Goal: Task Accomplishment & Management: Use online tool/utility

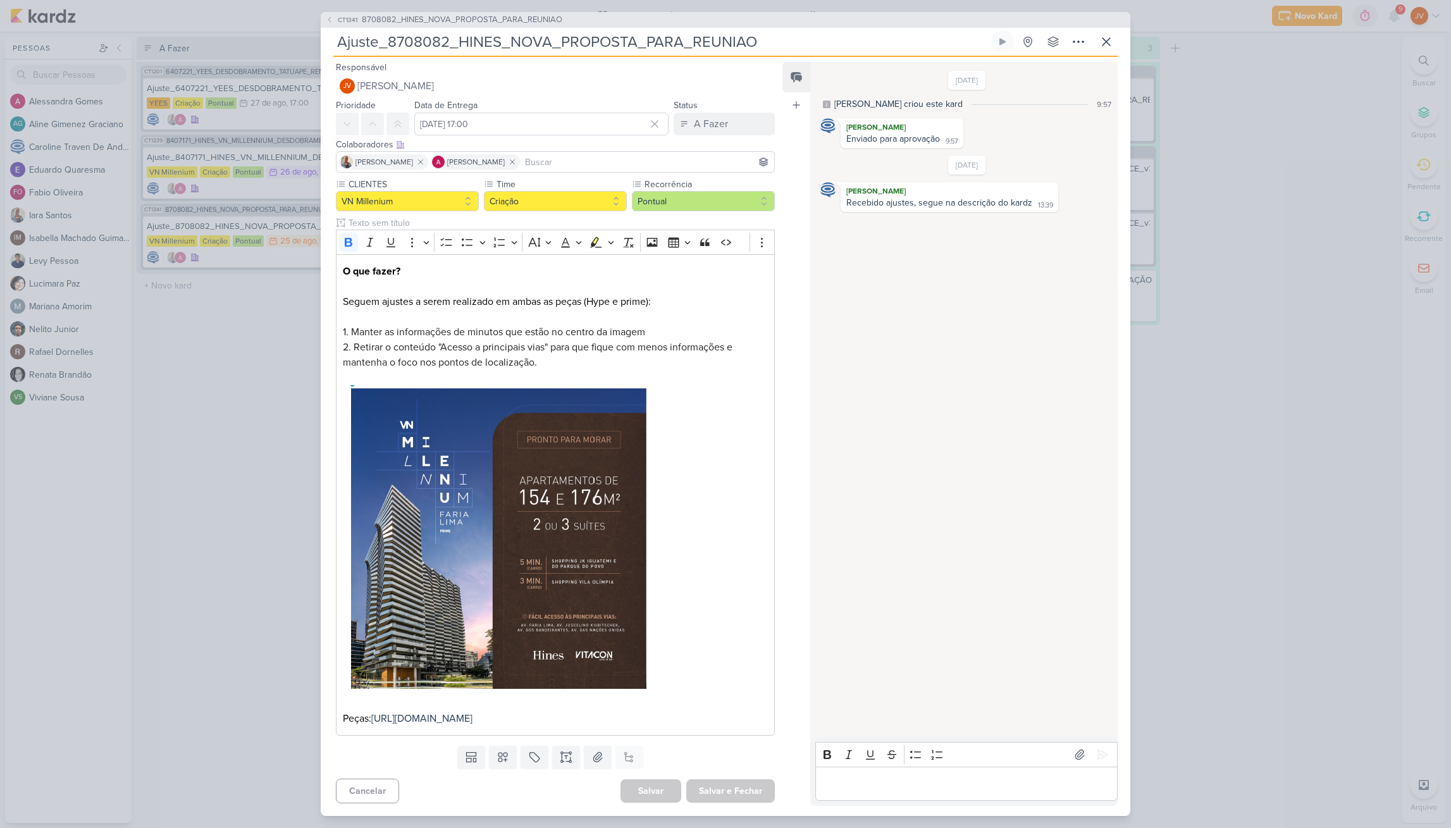
drag, startPoint x: 1293, startPoint y: 195, endPoint x: 1312, endPoint y: 196, distance: 19.0
click at [1293, 195] on div "CT1341 8708082_HINES_NOVA_PROPOSTA_PARA_REUNIAO Ajuste_8708082_HINES_NOVA_PROPO…" at bounding box center [725, 414] width 1451 height 828
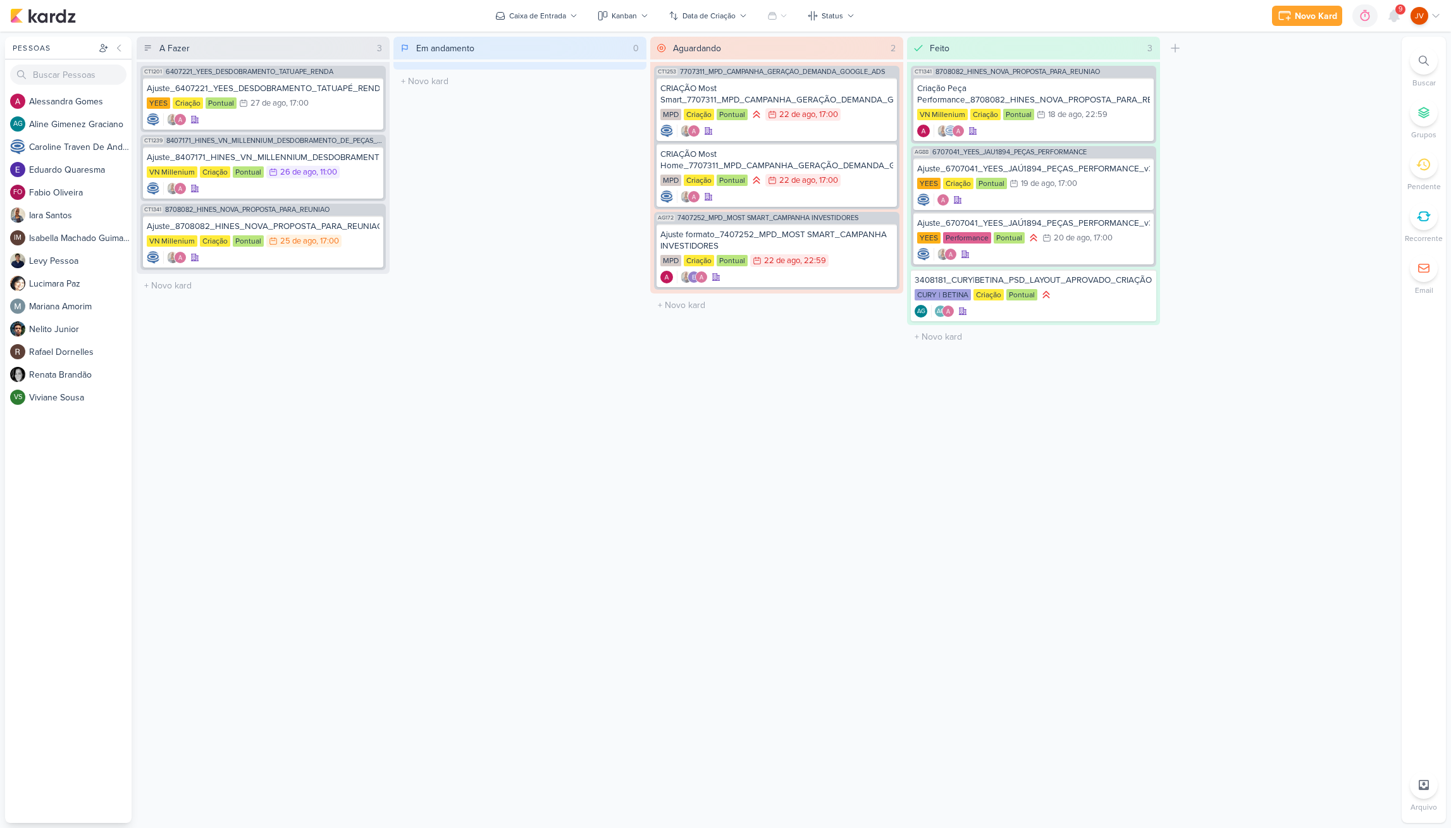
drag, startPoint x: 1403, startPoint y: 0, endPoint x: 1396, endPoint y: 12, distance: 13.6
click at [1397, 13] on div "9" at bounding box center [1400, 9] width 10 height 10
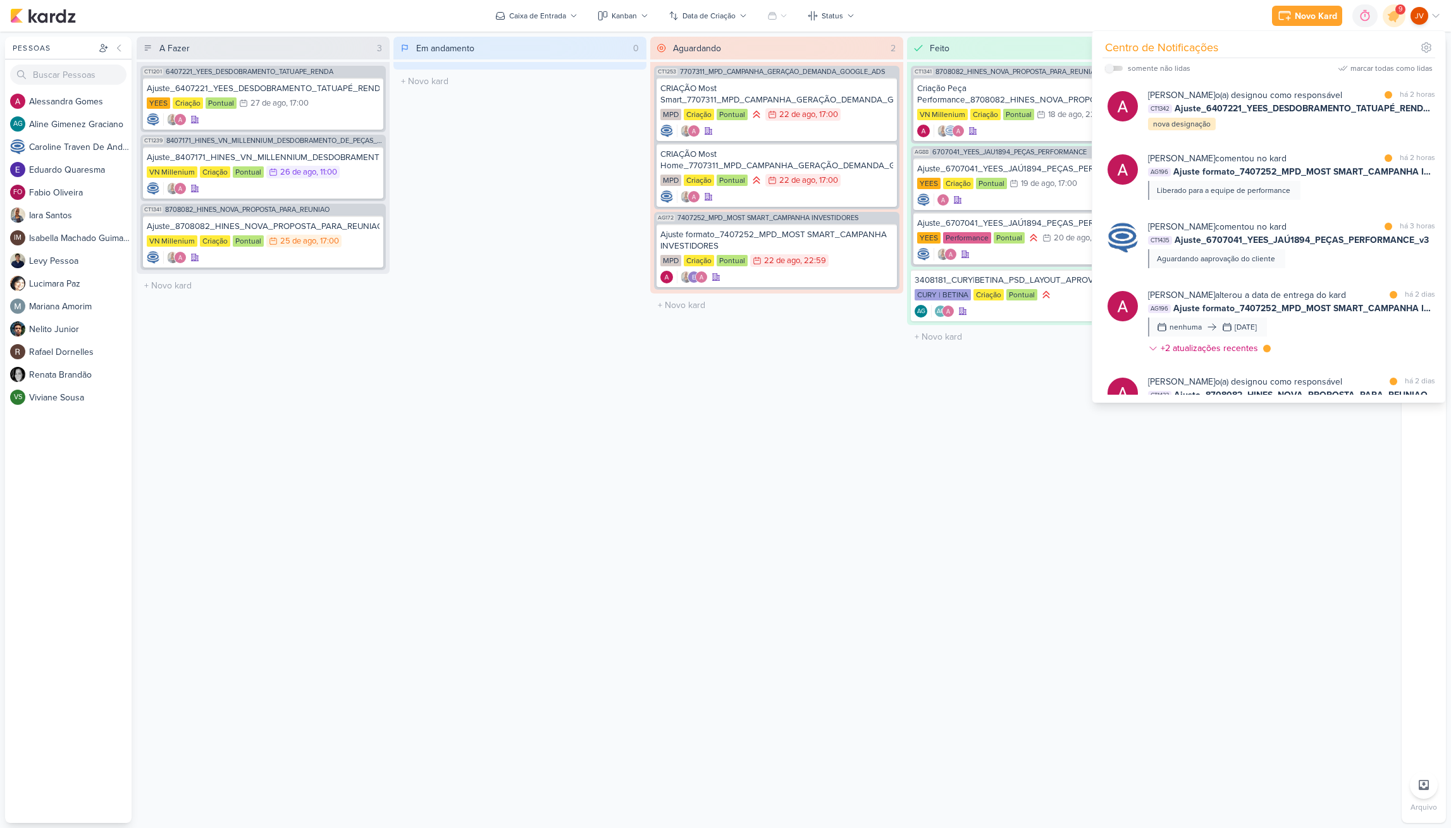
click at [1408, 11] on div "Novo Kard Ctrl + k 0h0m Sessão desligada... Hoje 0h0m Semana 0h0m Mês 0h0m Nenh…" at bounding box center [1356, 15] width 169 height 23
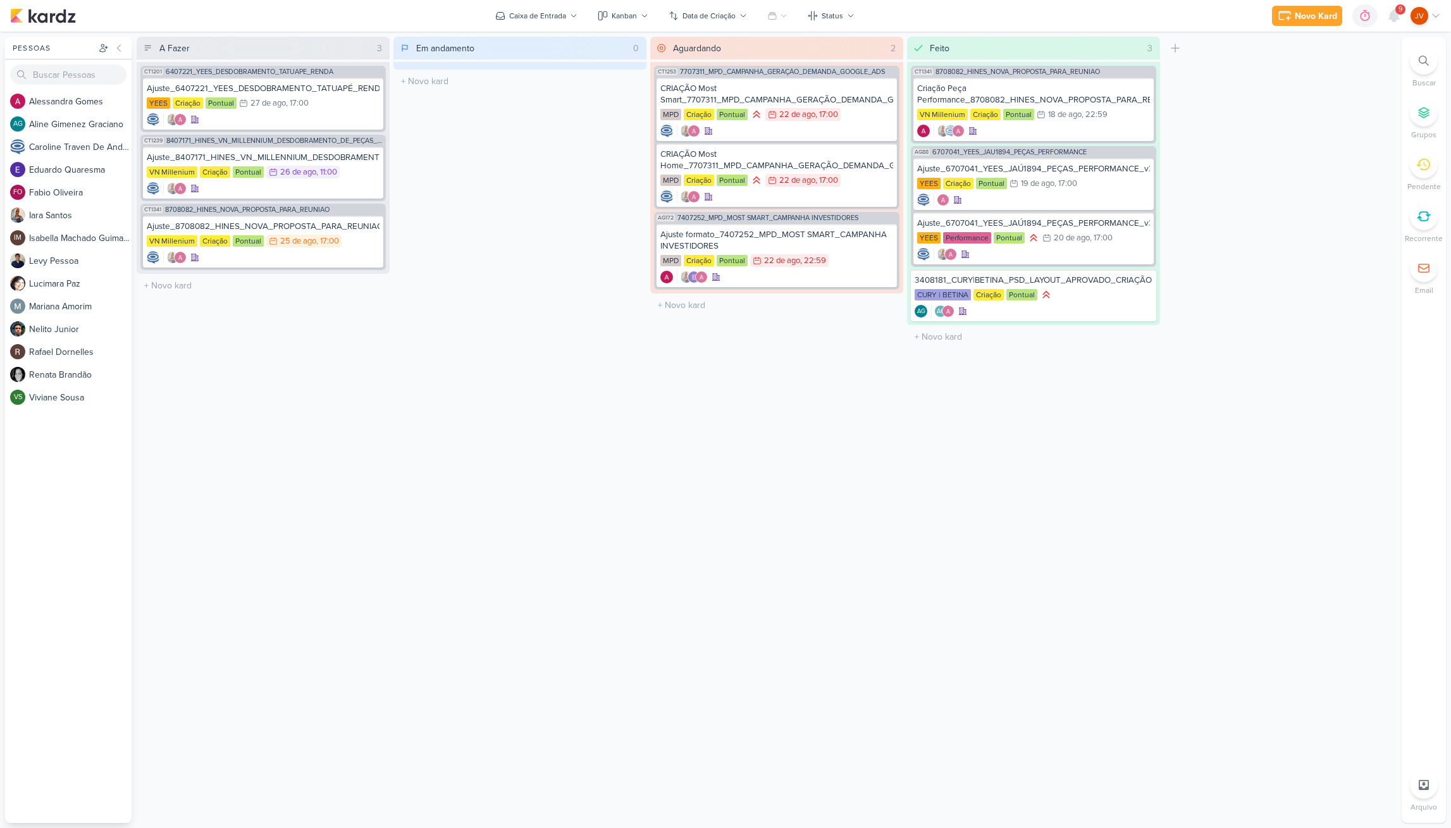
click at [1429, 171] on div at bounding box center [1424, 165] width 28 height 28
click at [1428, 167] on icon at bounding box center [1423, 165] width 14 height 12
click at [325, 229] on div "Ajuste_8708082_HINES_NOVA_PROPOSTA_PARA_REUNIAO" at bounding box center [263, 226] width 233 height 11
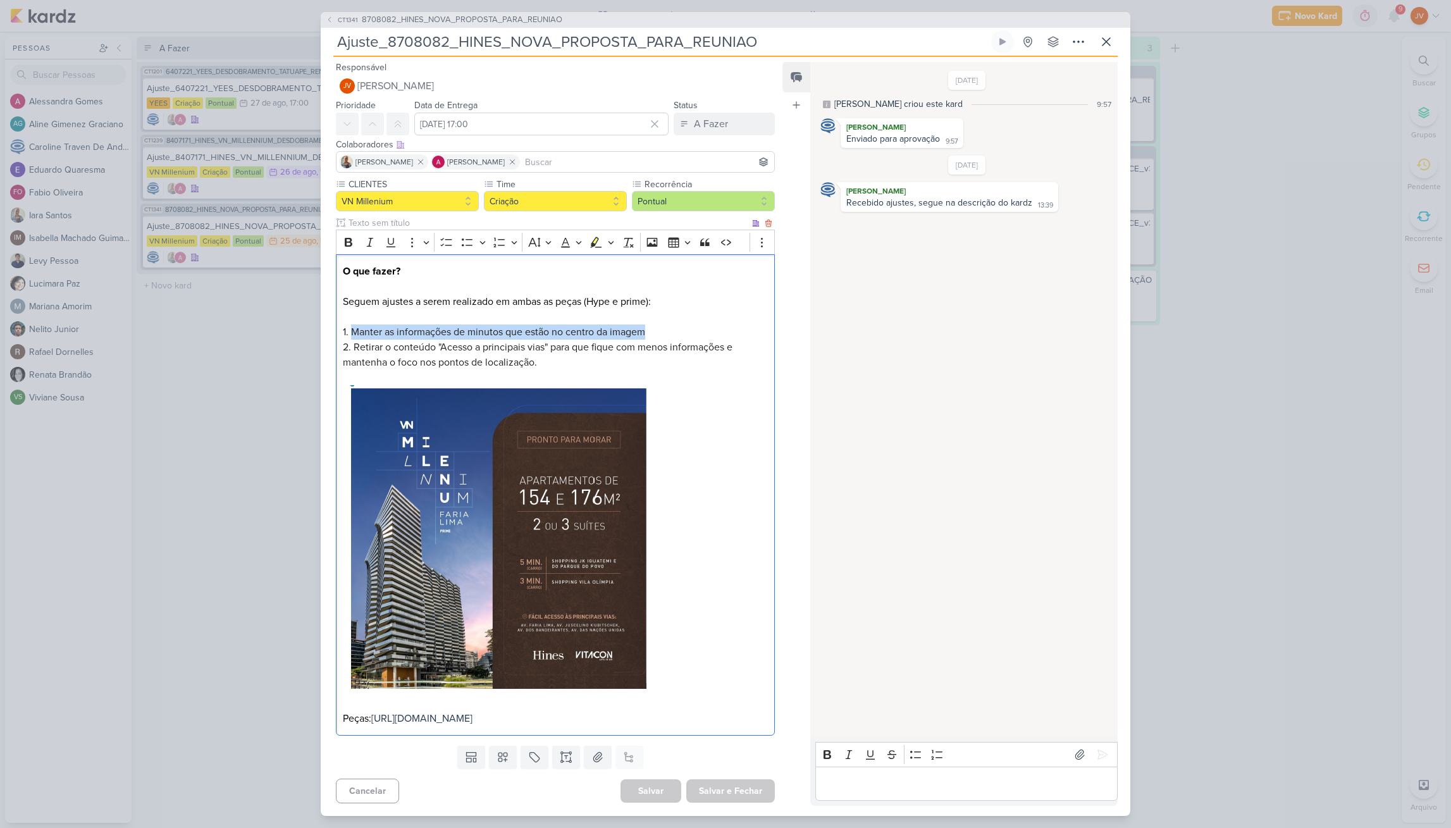
drag, startPoint x: 653, startPoint y: 334, endPoint x: 355, endPoint y: 314, distance: 297.9
click at [353, 329] on p "O que fazer? Seguem ajustes a serem realizado em ambas as peças (Hype e prime):…" at bounding box center [555, 495] width 425 height 462
drag, startPoint x: 364, startPoint y: 348, endPoint x: 384, endPoint y: 345, distance: 20.5
click at [384, 345] on span "2. Retirar o conteúdo "Acesso a principais vias" para que fique com menos infor…" at bounding box center [538, 355] width 390 height 28
drag, startPoint x: 354, startPoint y: 348, endPoint x: 748, endPoint y: 359, distance: 394.8
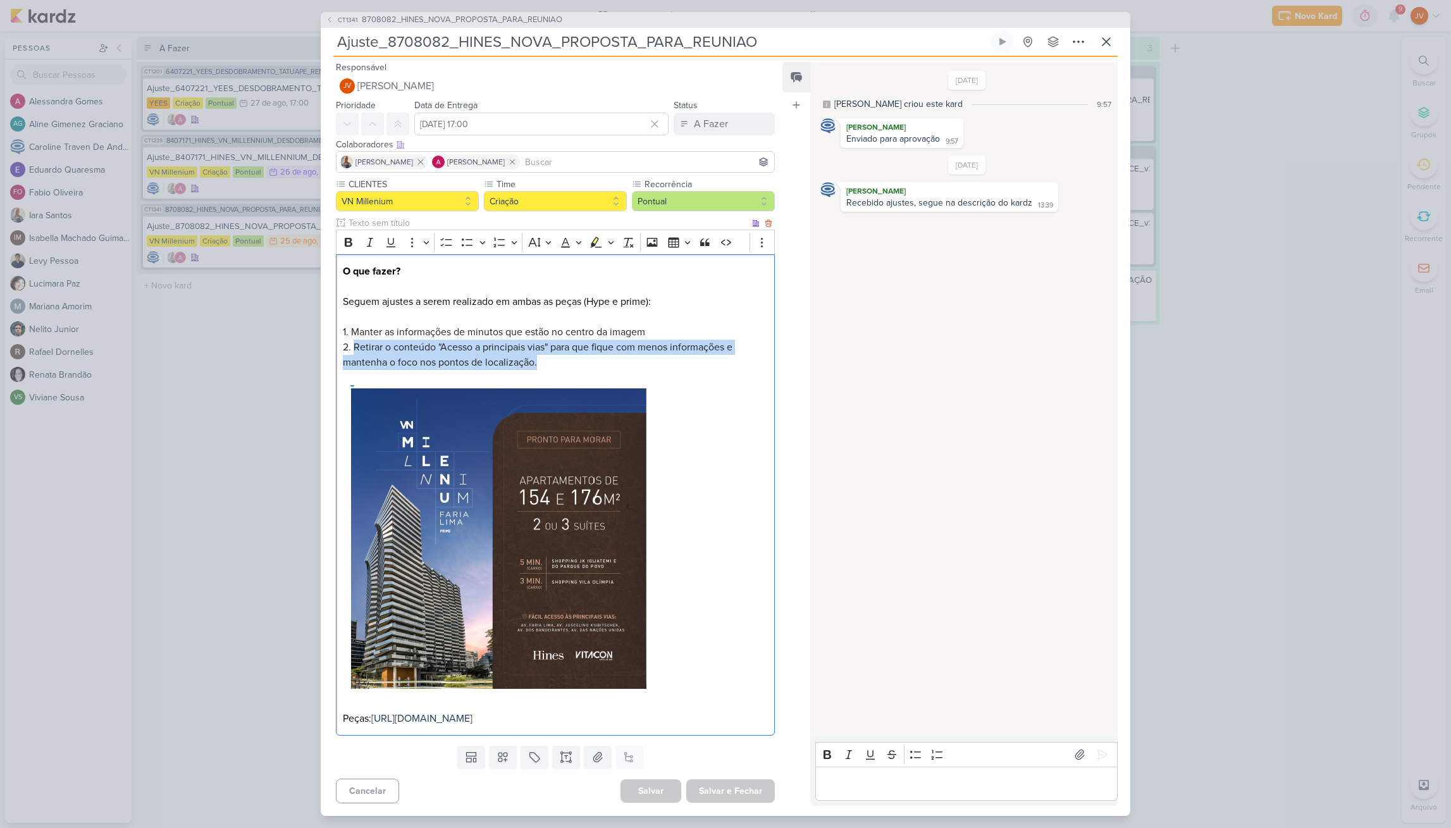
click at [747, 360] on p "O que fazer? Seguem ajustes a serem realizado em ambas as peças (Hype e prime):…" at bounding box center [555, 495] width 425 height 462
click at [717, 398] on p "O que fazer? Seguem ajustes a serem realizado em ambas as peças (Hype e prime):…" at bounding box center [555, 495] width 425 height 462
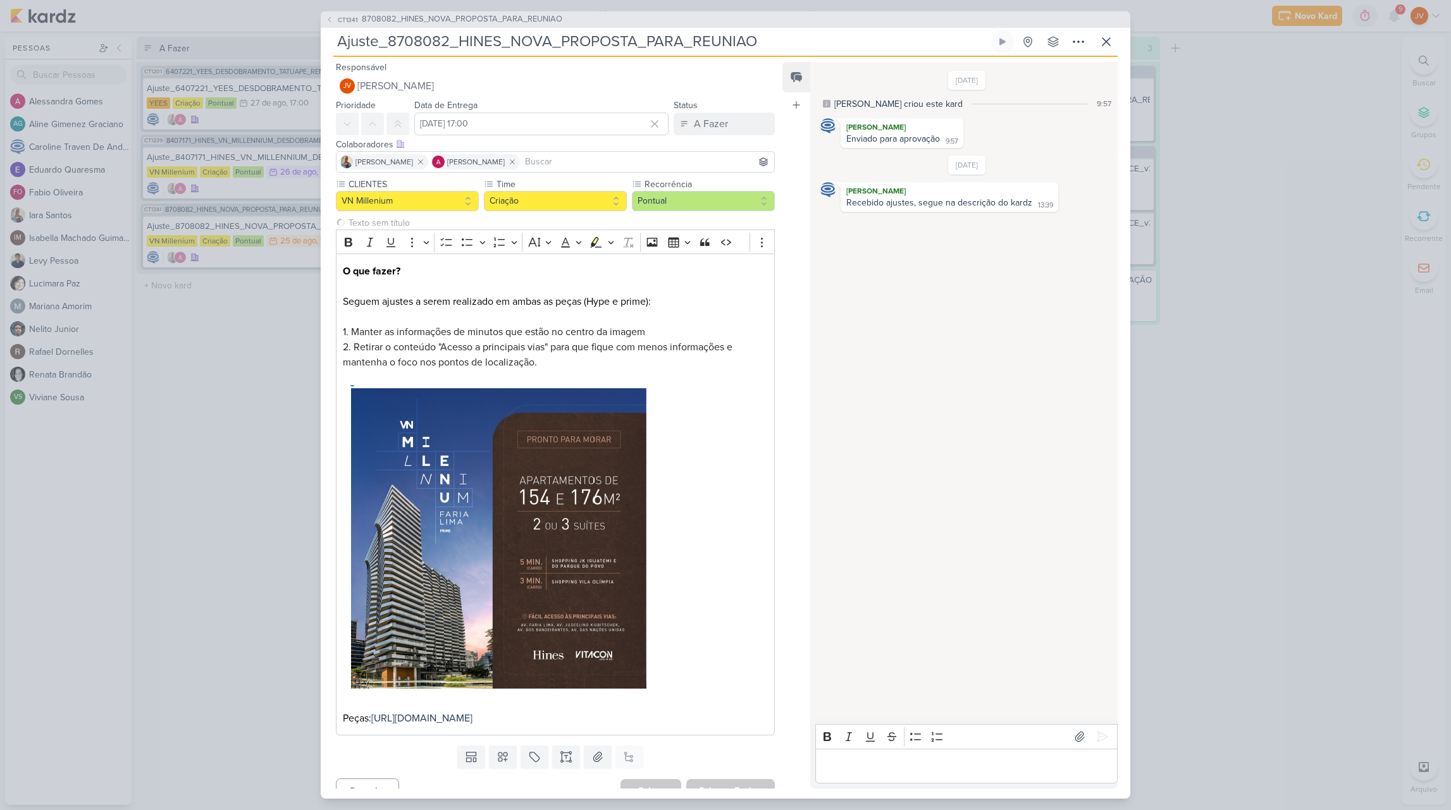
click at [241, 464] on div "CT1341 8708082_HINES_NOVA_PROPOSTA_PARA_REUNIAO Ajuste_8708082_HINES_NOVA_PROPO…" at bounding box center [725, 405] width 1451 height 810
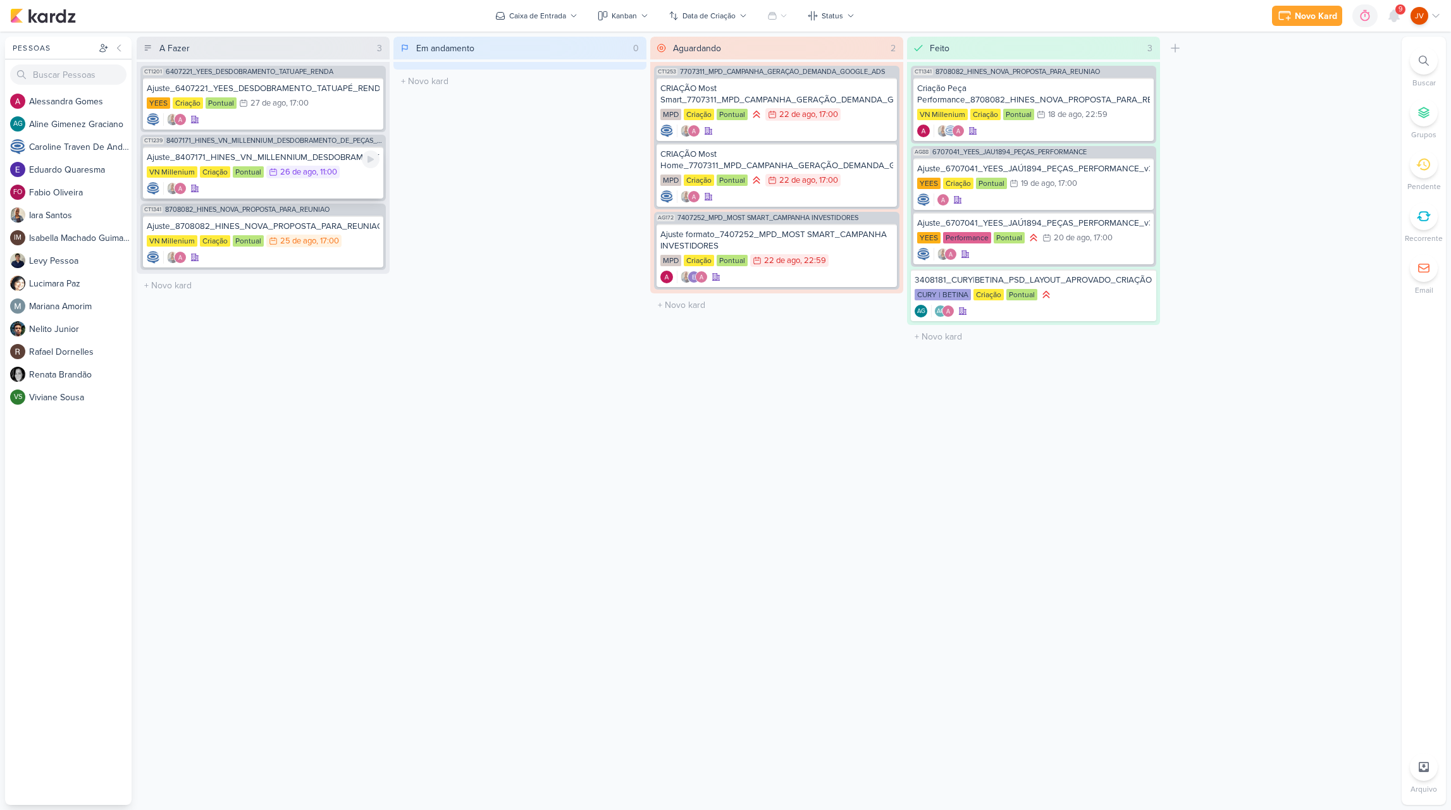
click at [301, 159] on div "Ajuste_8407171_HINES_VN_MILLENNIUM_DESDOBRAMENTO_DE_PEÇAS_V3" at bounding box center [263, 157] width 233 height 11
